Goal: Task Accomplishment & Management: Complete application form

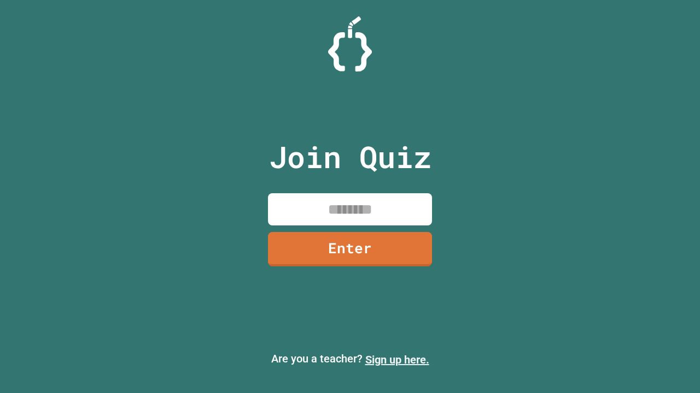
click at [397, 360] on link "Sign up here." at bounding box center [397, 360] width 64 height 13
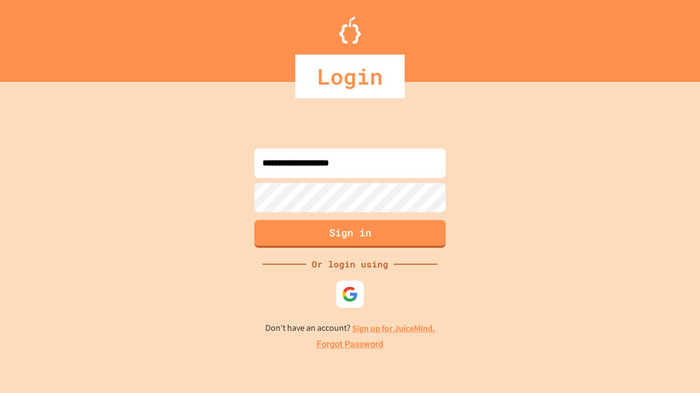
type input "**********"
